Goal: Find specific page/section

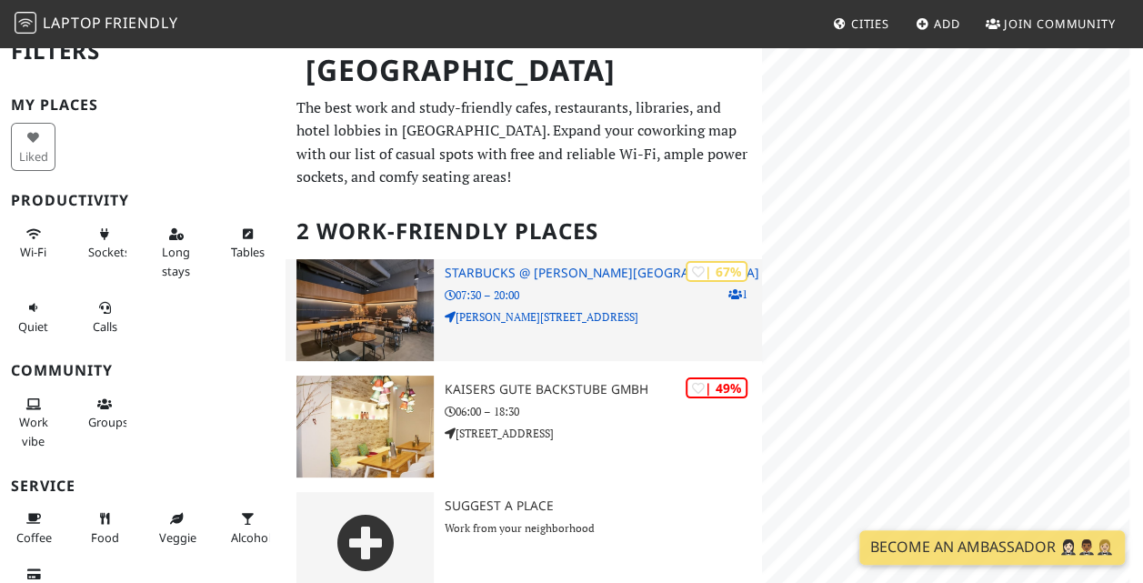
scroll to position [25, 0]
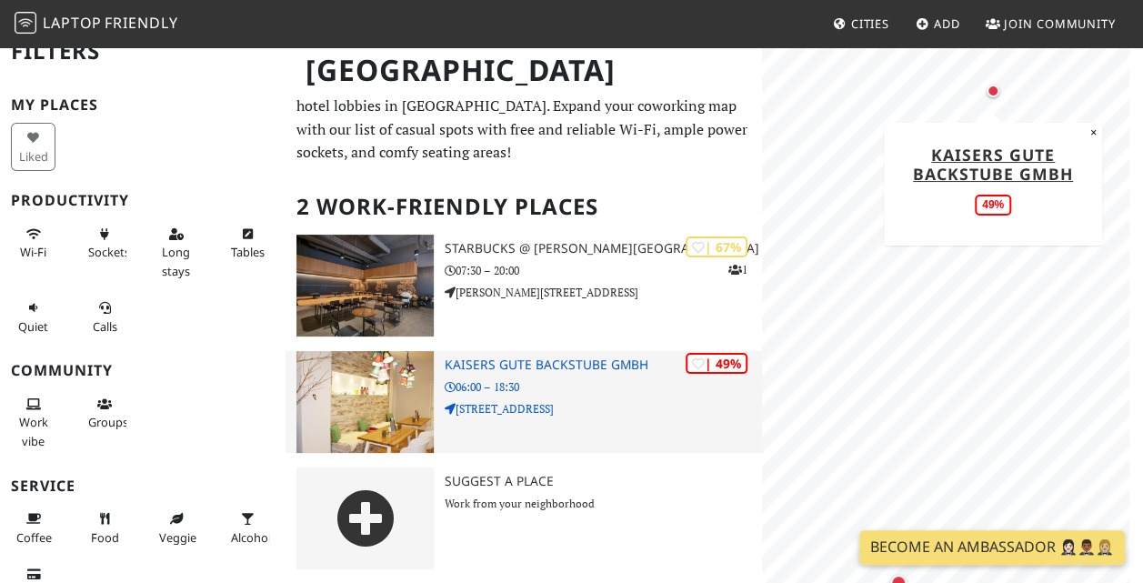
click at [588, 367] on h3 "Kaisers Gute Backstube GmbH" at bounding box center [603, 364] width 317 height 15
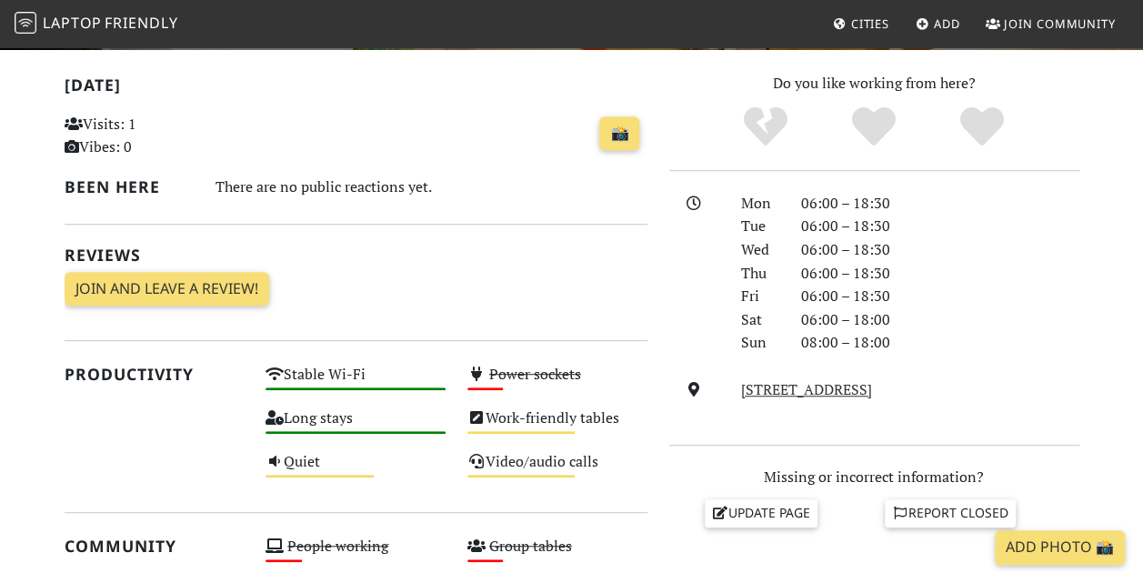
scroll to position [373, 0]
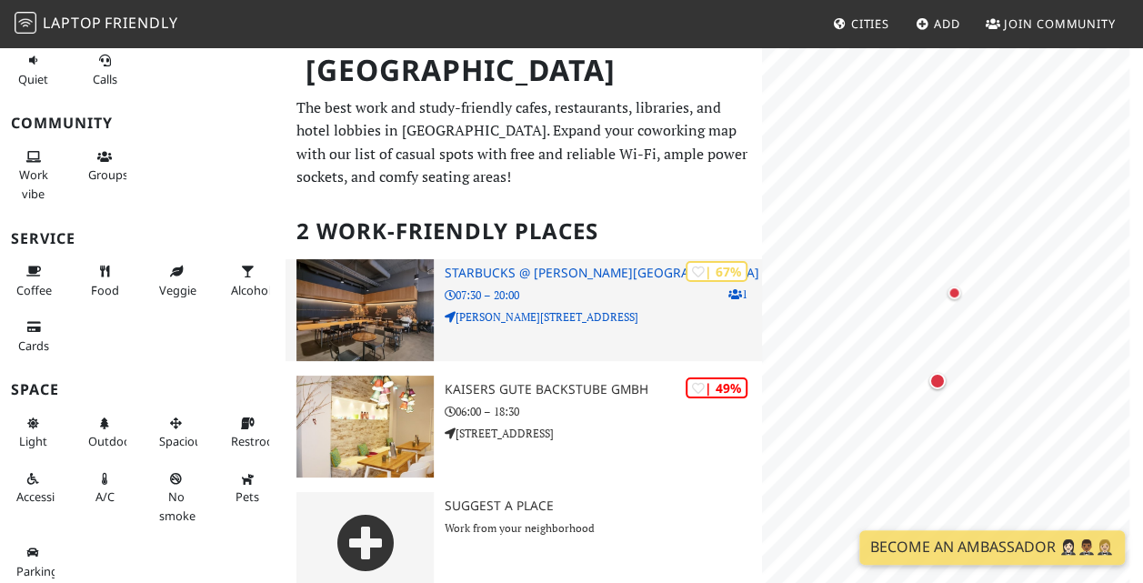
scroll to position [25, 0]
